Goal: Navigation & Orientation: Find specific page/section

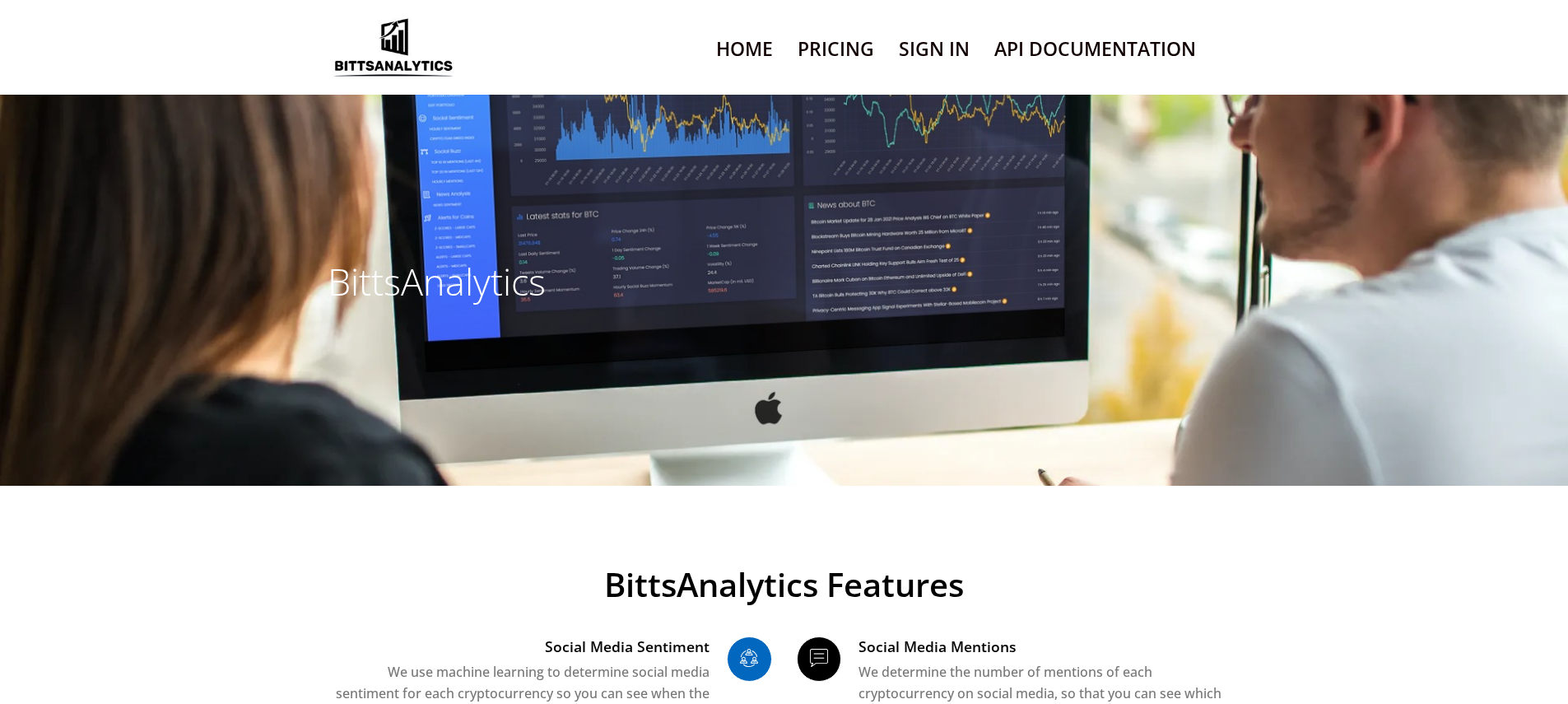
click at [933, 70] on link "Sign In" at bounding box center [934, 48] width 71 height 42
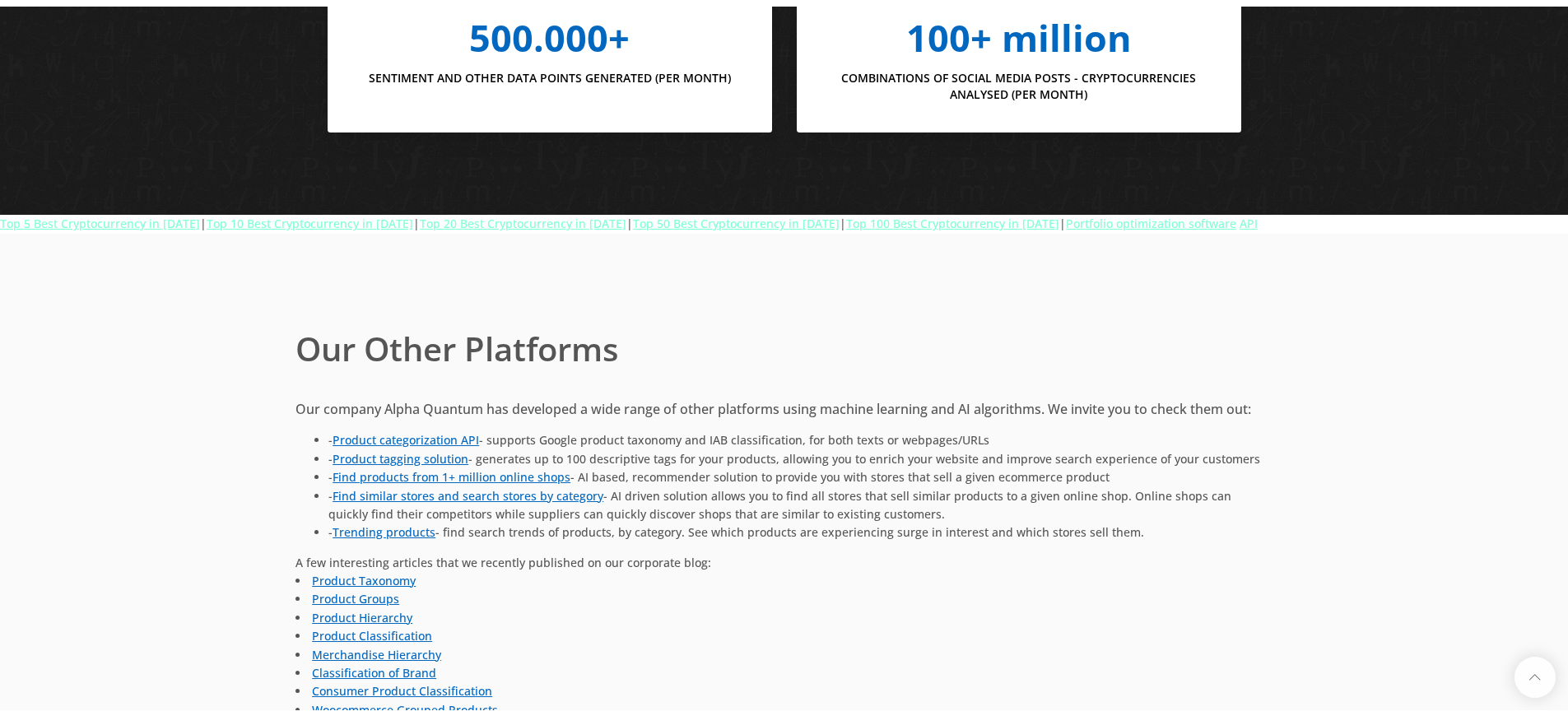
scroll to position [11266, 0]
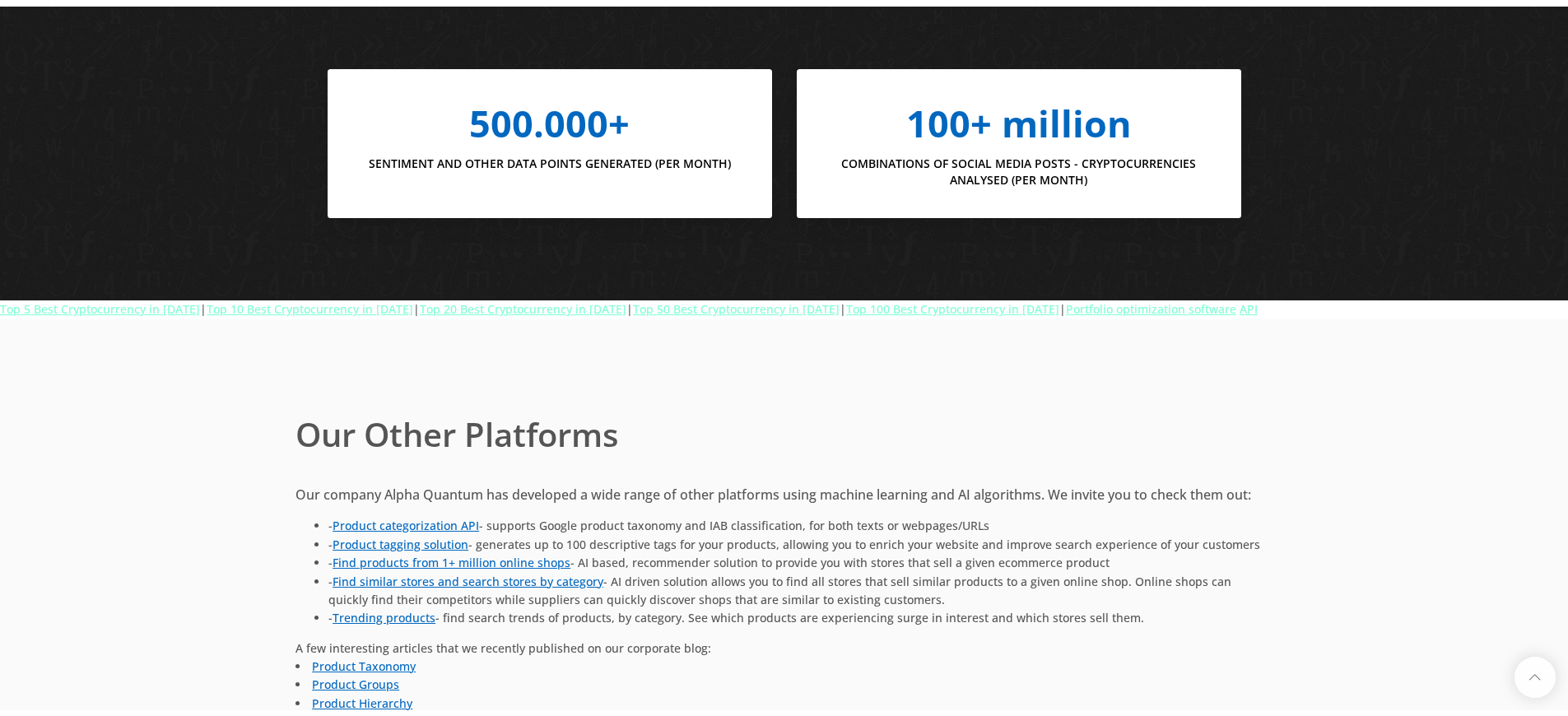
scroll to position [11216, 0]
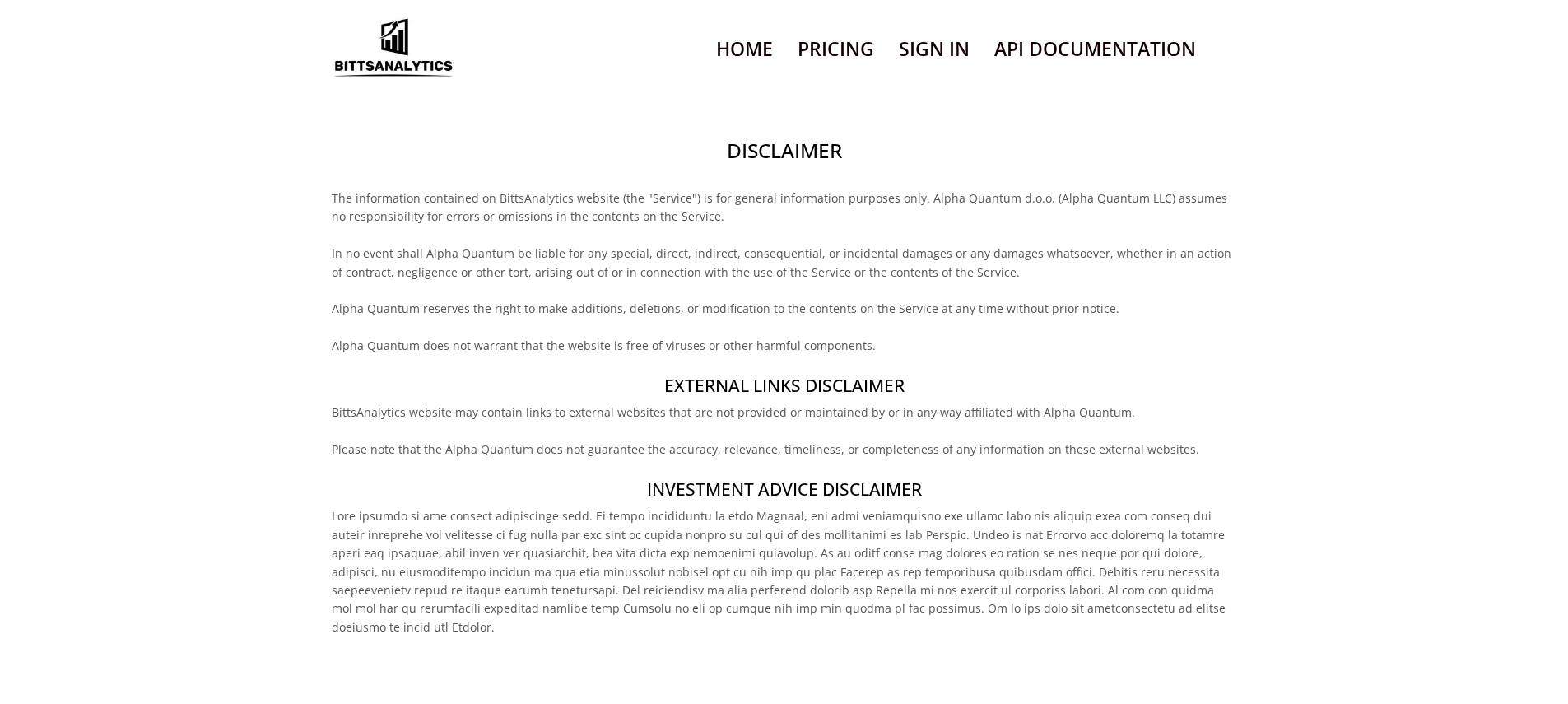
click at [784, 165] on h2 "Disclaimer" at bounding box center [784, 150] width 904 height 28
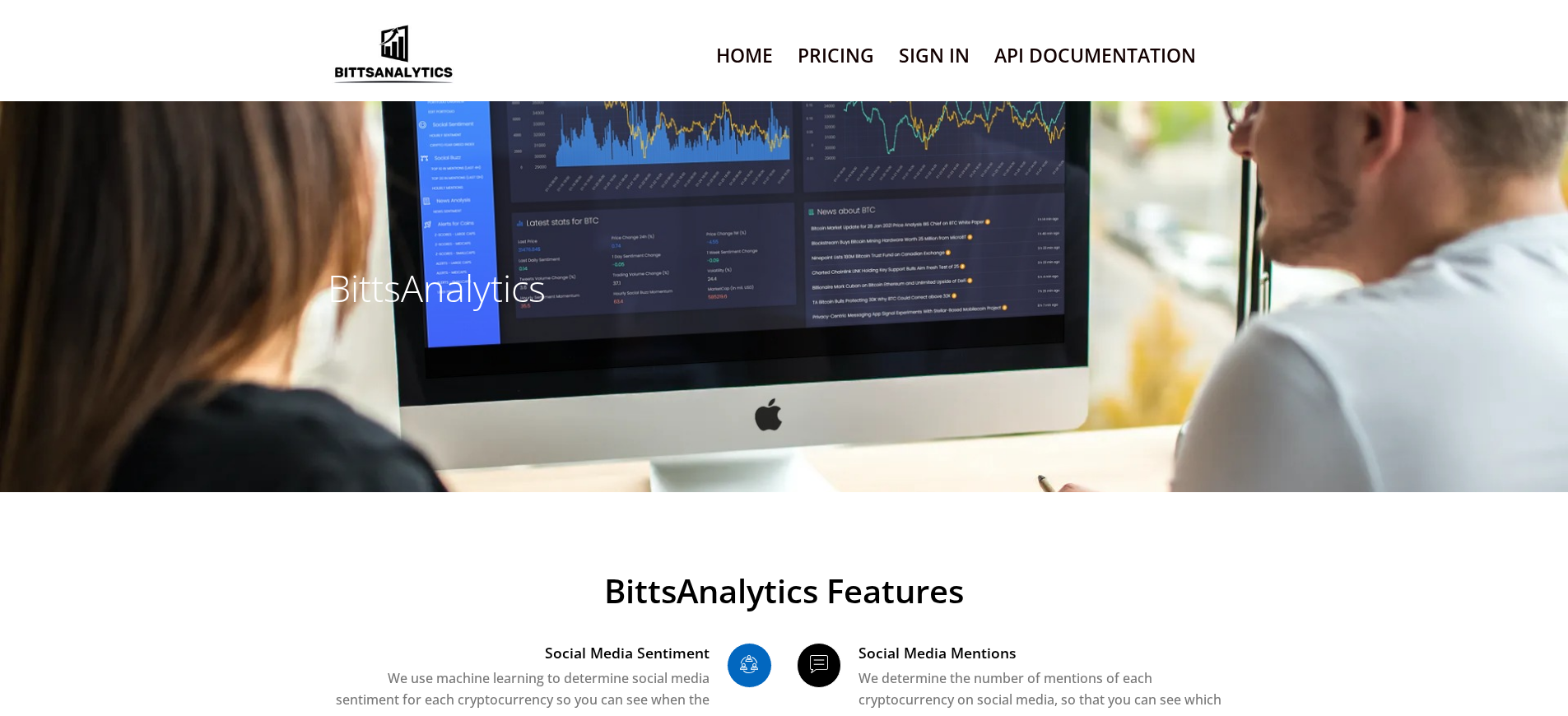
scroll to position [11216, 0]
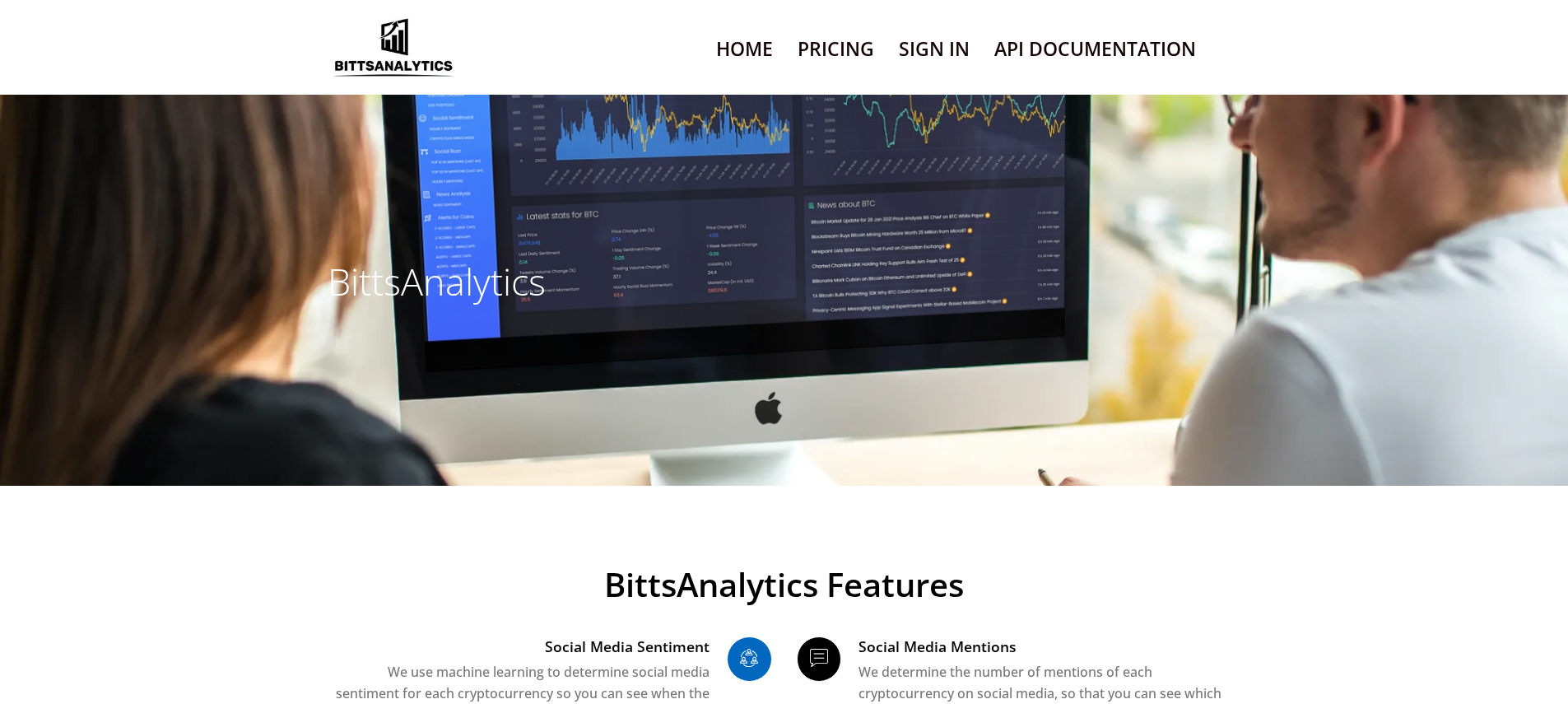
click at [933, 70] on link "Sign In" at bounding box center [934, 48] width 71 height 42
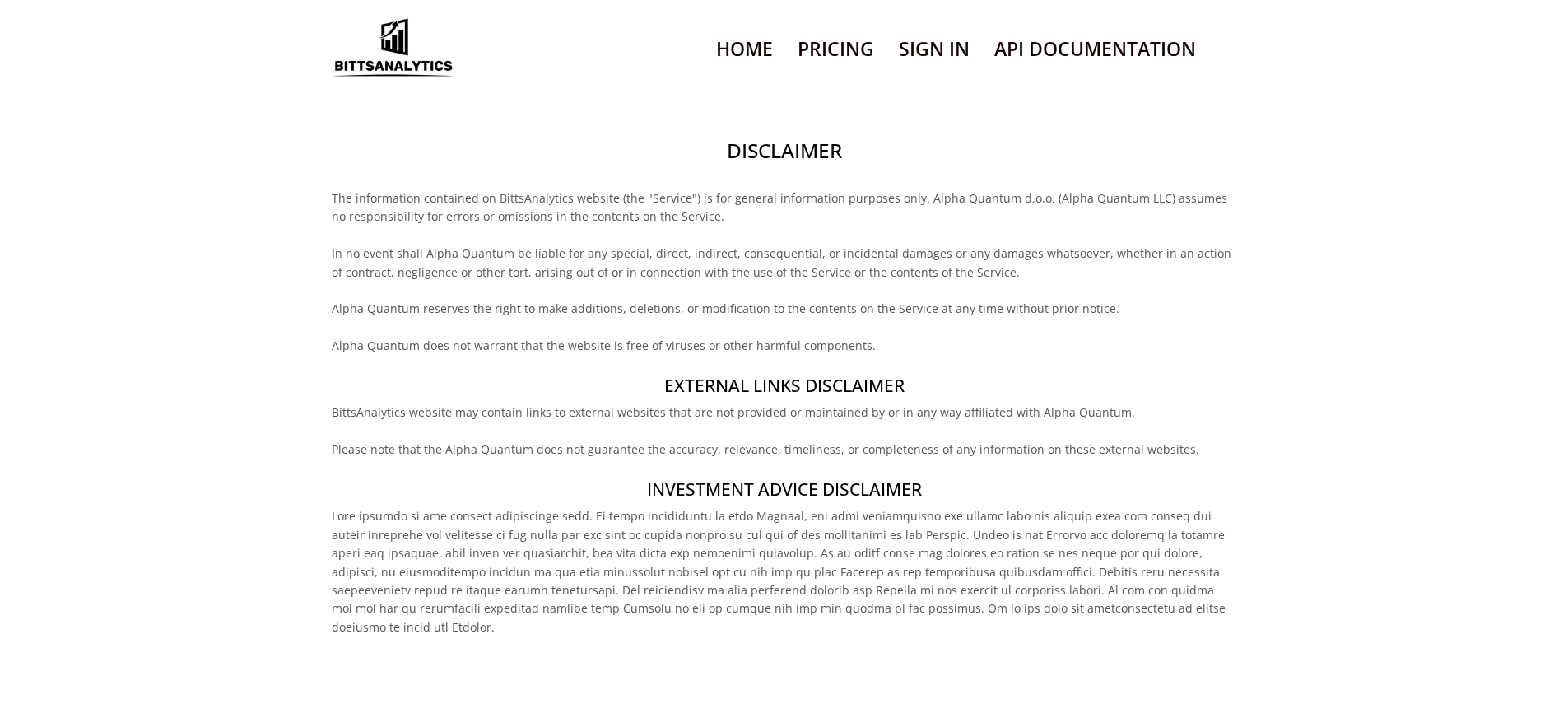
click at [784, 165] on h2 "Disclaimer" at bounding box center [784, 150] width 904 height 28
click at [784, 397] on h4 "External links disclaimer" at bounding box center [784, 386] width 904 height 24
click at [784, 165] on h2 "Disclaimer" at bounding box center [784, 150] width 904 height 28
click at [784, 397] on h4 "External links disclaimer" at bounding box center [784, 386] width 904 height 24
